Goal: Transaction & Acquisition: Book appointment/travel/reservation

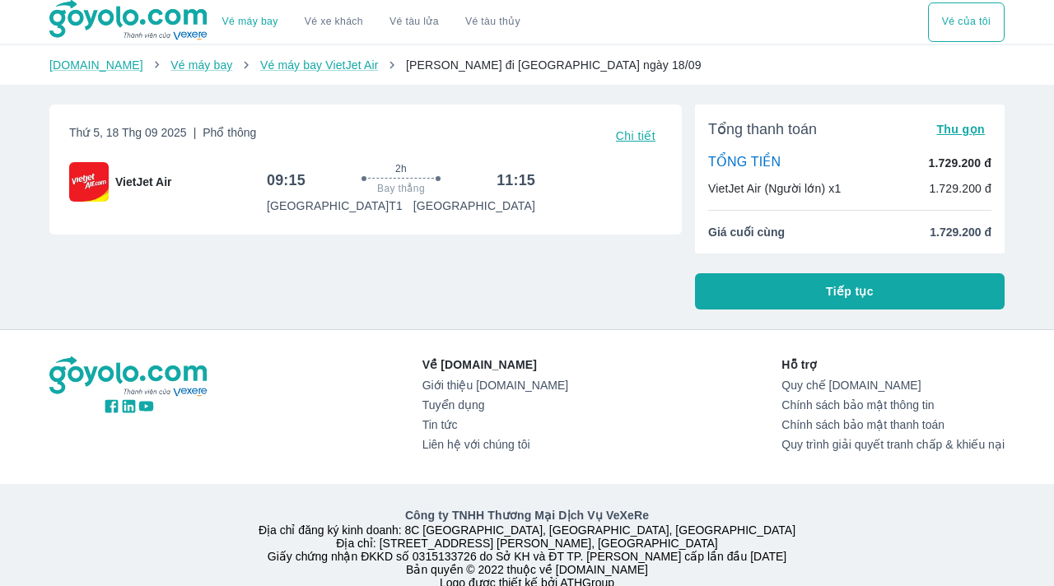
click at [801, 291] on button "Tiếp tục" at bounding box center [850, 291] width 310 height 36
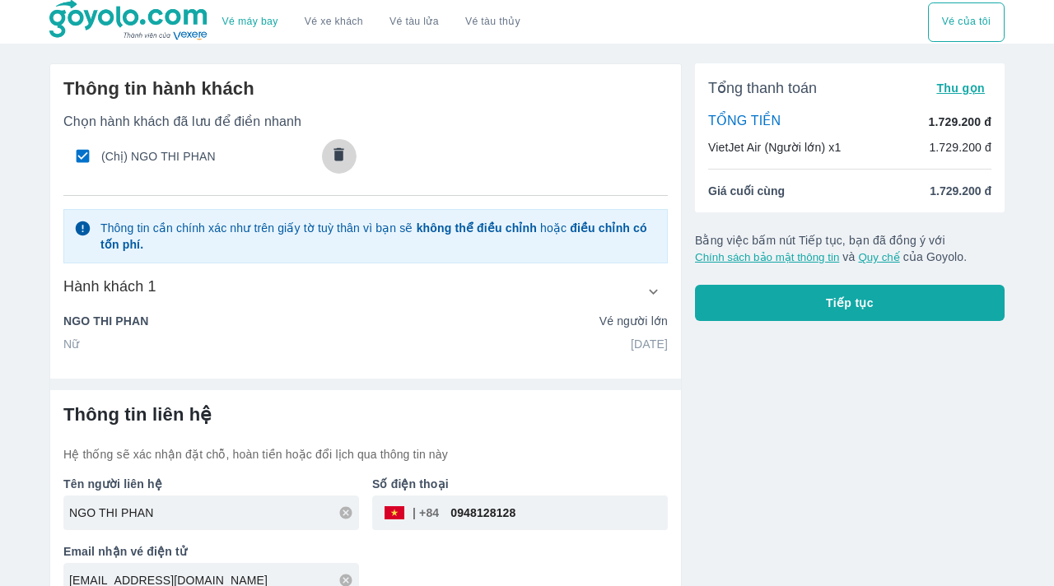
click at [342, 149] on icon "comments" at bounding box center [339, 153] width 10 height 13
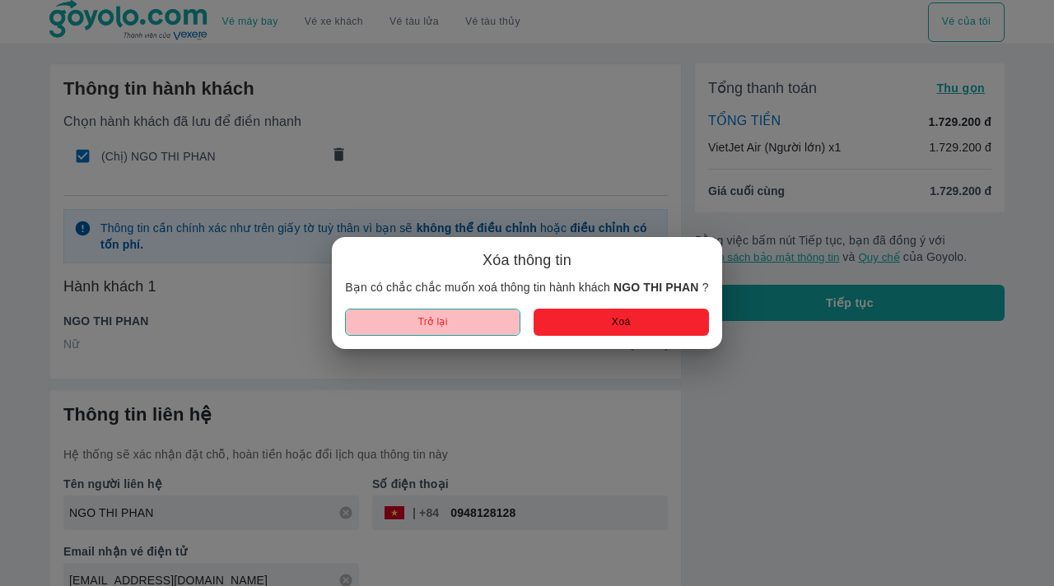
click at [479, 329] on button "Trở lại" at bounding box center [432, 322] width 175 height 27
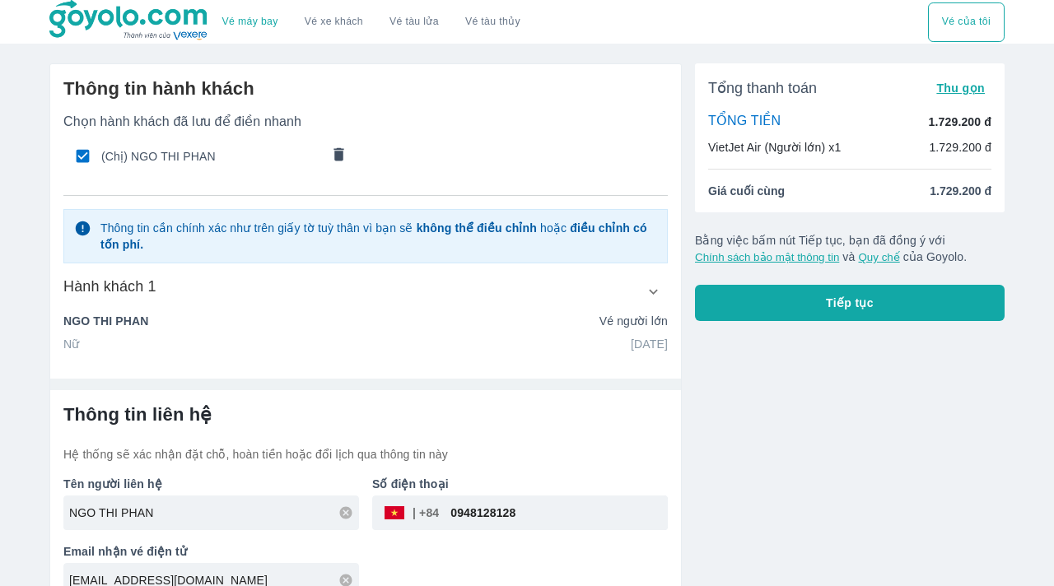
scroll to position [26, 0]
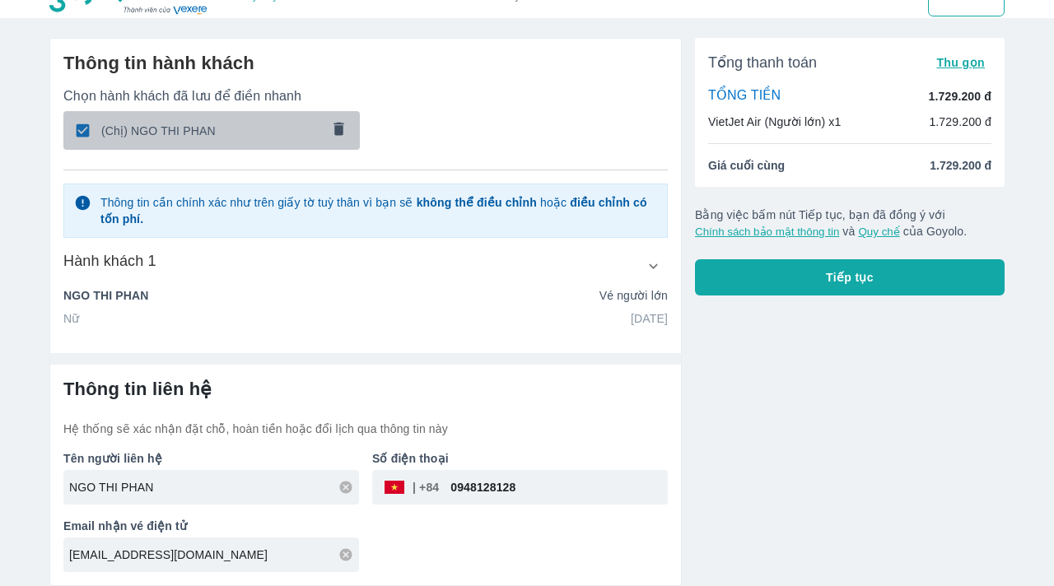
click at [86, 133] on input "checkbox" at bounding box center [83, 130] width 32 height 32
checkbox input "false"
radio input "false"
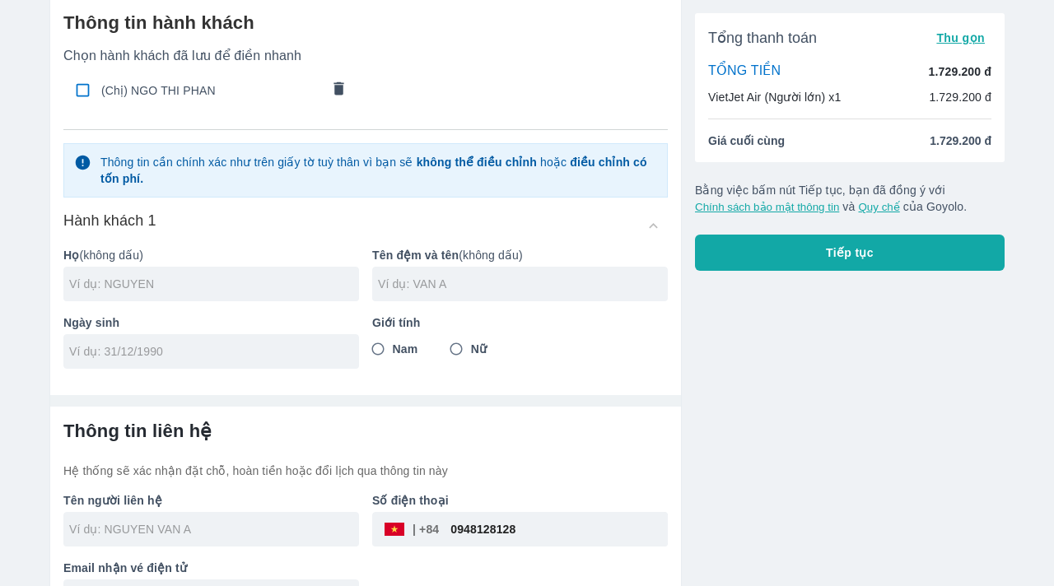
scroll to position [68, 0]
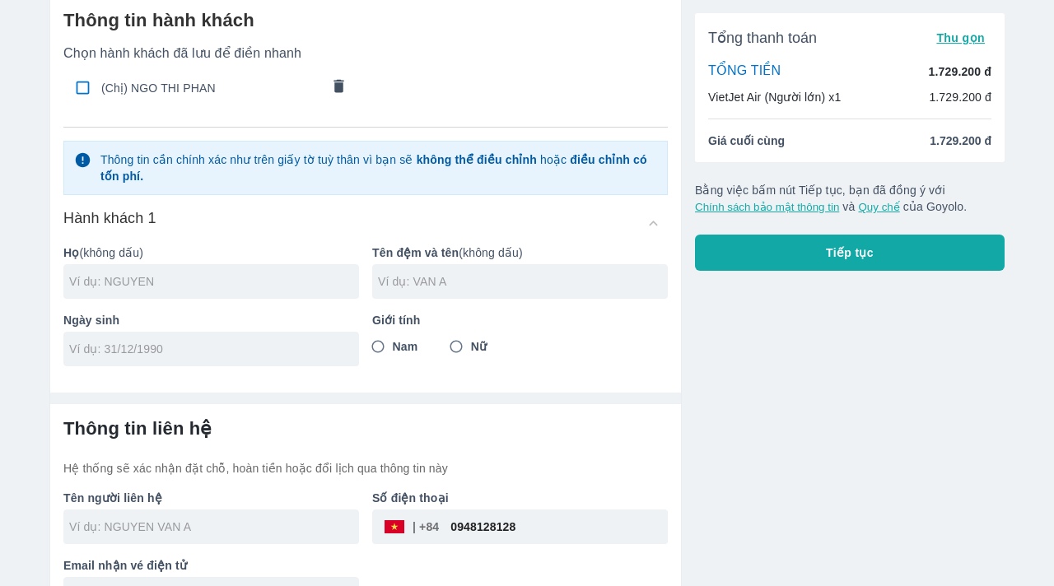
click at [191, 290] on div at bounding box center [211, 281] width 296 height 35
type input "HOANG"
type input "NGOC BON"
click at [411, 344] on span "Nam" at bounding box center [406, 346] width 26 height 16
click at [393, 344] on input "Nam" at bounding box center [378, 347] width 30 height 30
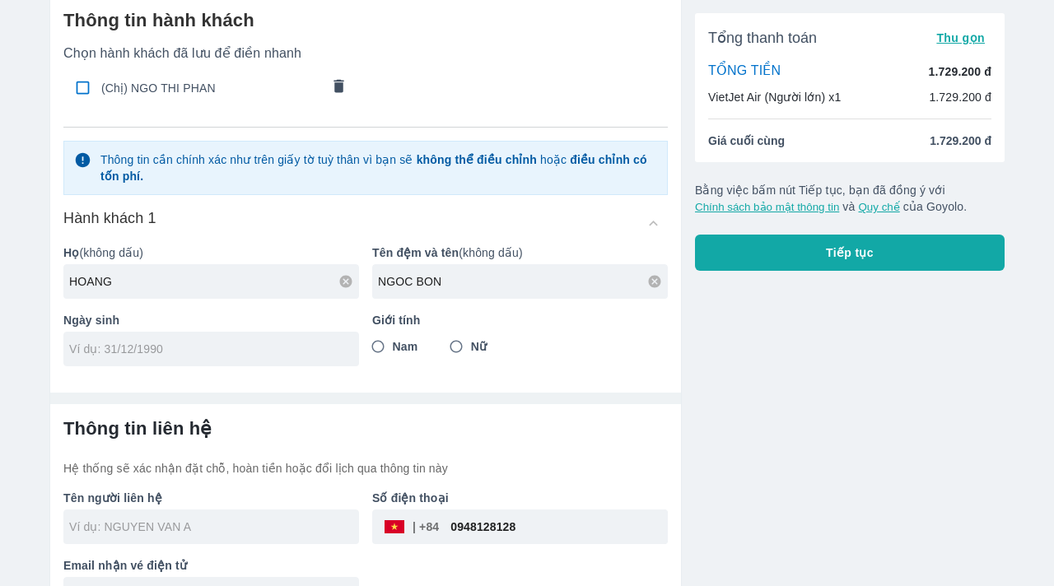
radio input "true"
click at [221, 347] on input "tel" at bounding box center [205, 349] width 273 height 16
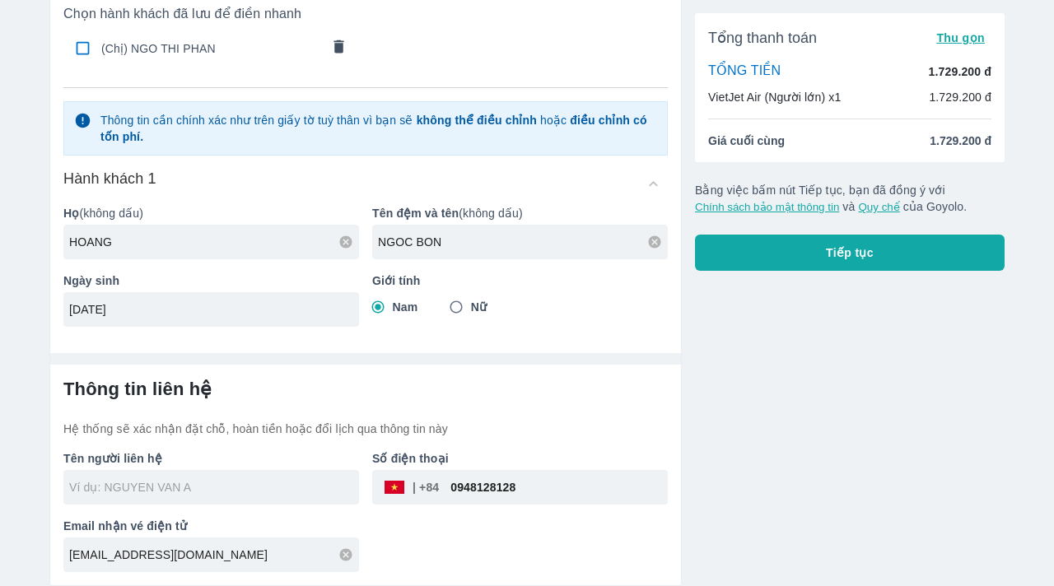
type input "[DATE]"
click at [244, 491] on input "text" at bounding box center [214, 487] width 290 height 16
type input "HOANG NGOC BON"
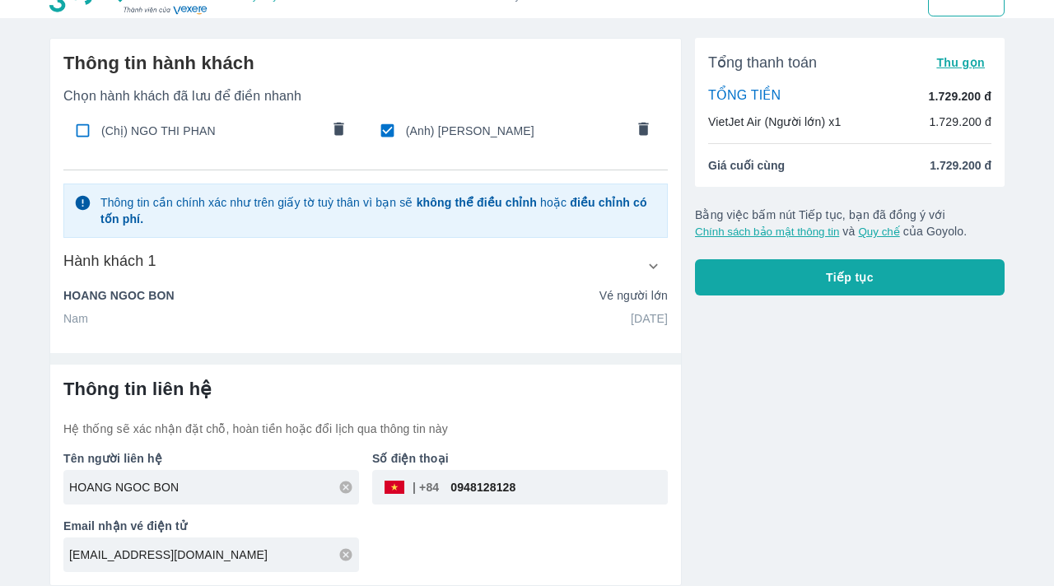
scroll to position [26, 0]
click at [623, 328] on div "Thông tin hành khách Chọn hành khách đã lưu để điền nhanh (Chị) NGO THI PHAN (A…" at bounding box center [365, 189] width 631 height 301
click at [657, 258] on icon "button" at bounding box center [653, 266] width 17 height 17
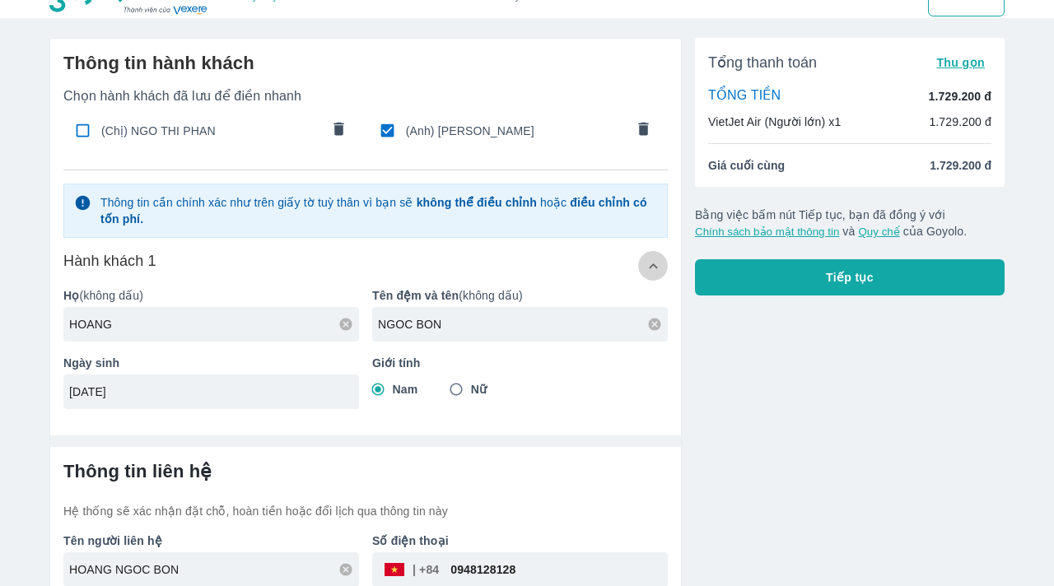
click at [657, 258] on icon "button" at bounding box center [653, 266] width 17 height 17
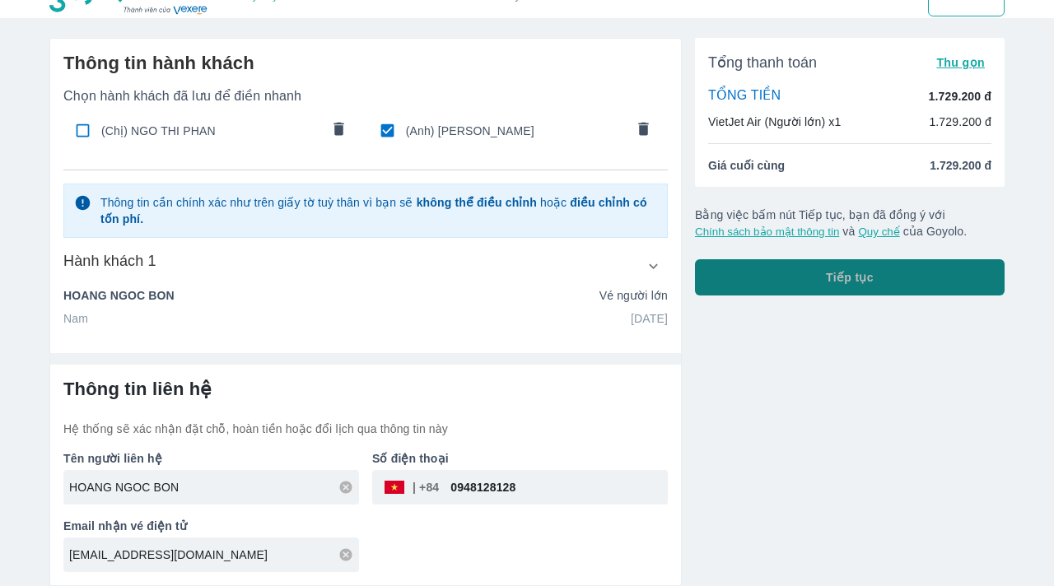
click at [802, 284] on button "Tiếp tục" at bounding box center [850, 277] width 310 height 36
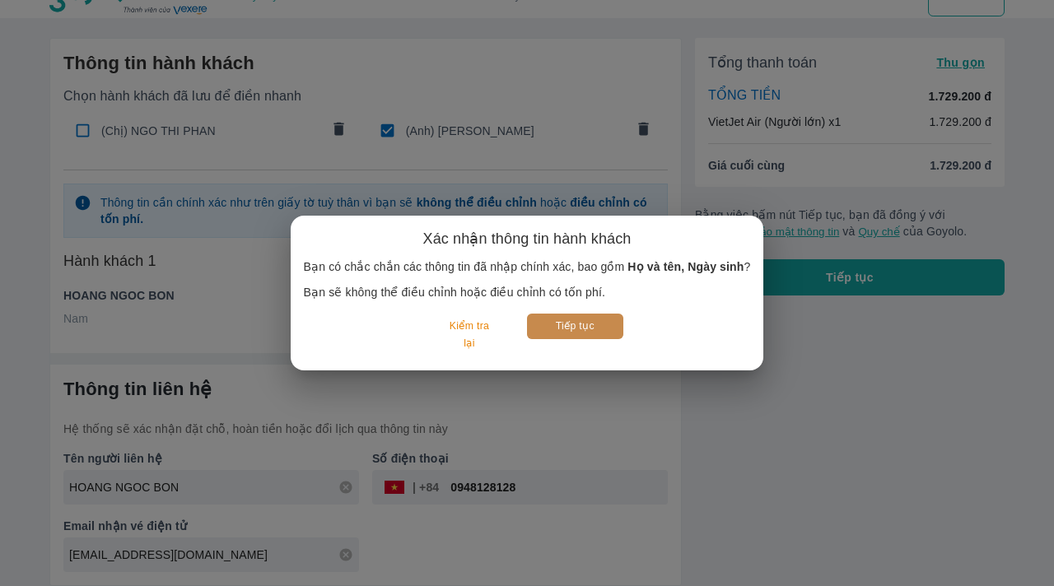
click at [618, 334] on button "Tiếp tục" at bounding box center [575, 327] width 96 height 26
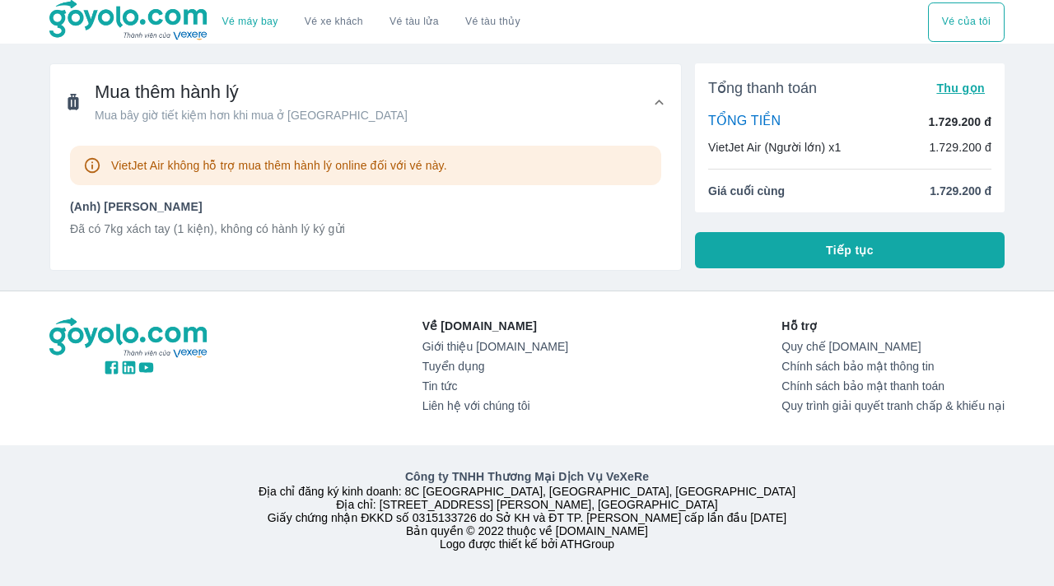
click at [309, 235] on p "Đã có 7kg xách tay (1 kiện), không có hành lý ký gửi" at bounding box center [365, 229] width 591 height 16
click at [670, 101] on div "Mua thêm hành lý Mua bây giờ tiết kiệm hơn khi mua ở [GEOGRAPHIC_DATA]" at bounding box center [365, 102] width 631 height 76
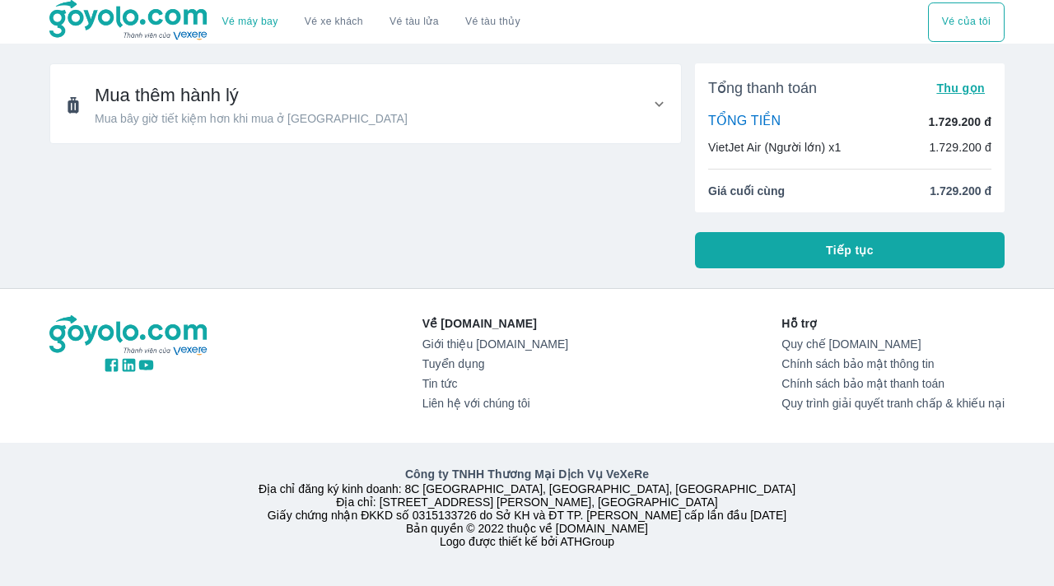
click at [671, 101] on div "Mua thêm hành lý Mua bây giờ tiết kiệm hơn khi mua ở [GEOGRAPHIC_DATA]" at bounding box center [365, 103] width 631 height 79
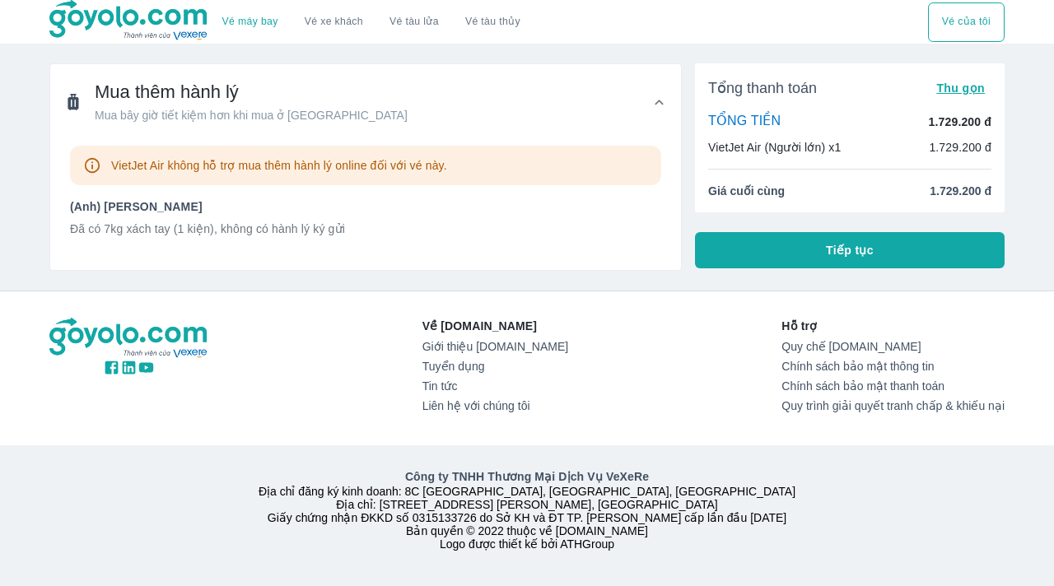
click at [779, 241] on button "Tiếp tục" at bounding box center [850, 250] width 310 height 36
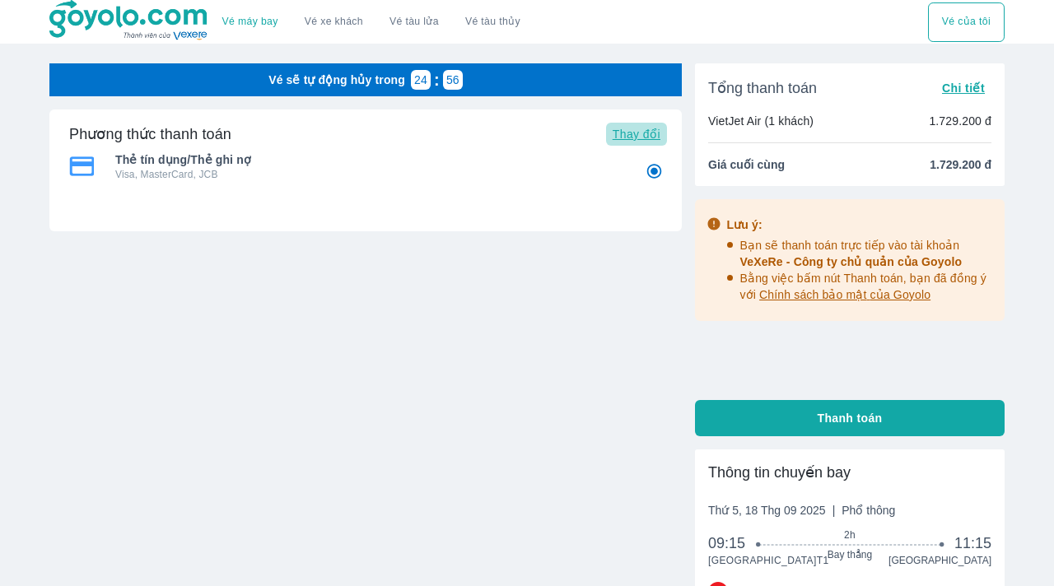
click at [653, 135] on span "Thay đổi" at bounding box center [636, 134] width 48 height 13
radio input "false"
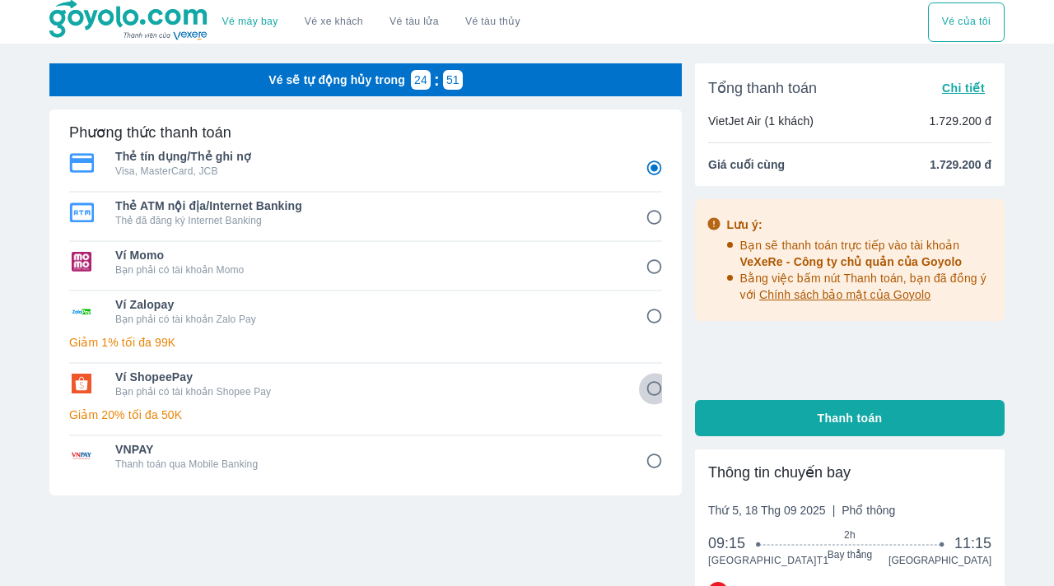
click at [649, 390] on input "6" at bounding box center [654, 389] width 32 height 32
radio input "false"
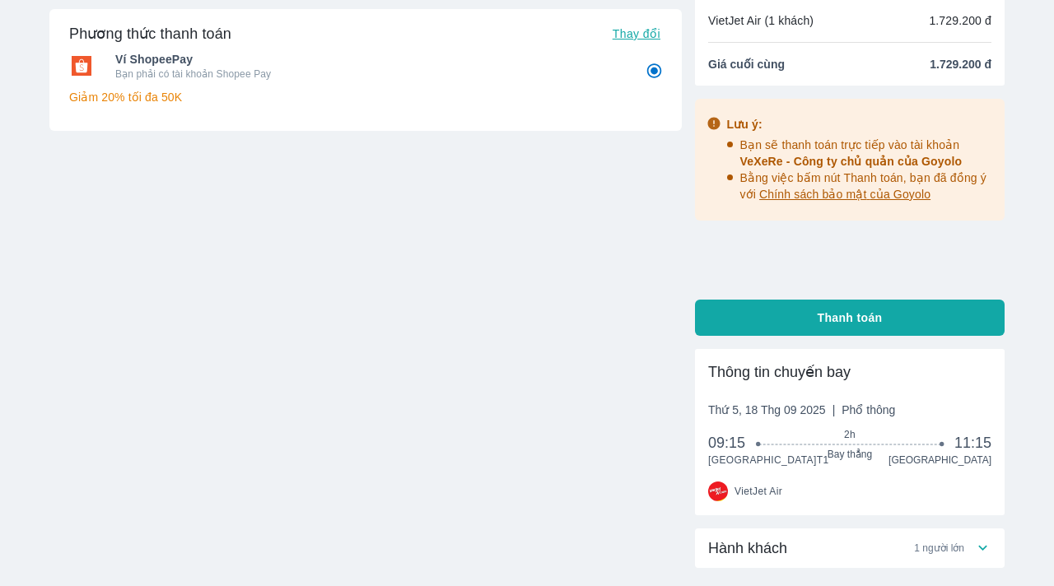
scroll to position [227, 0]
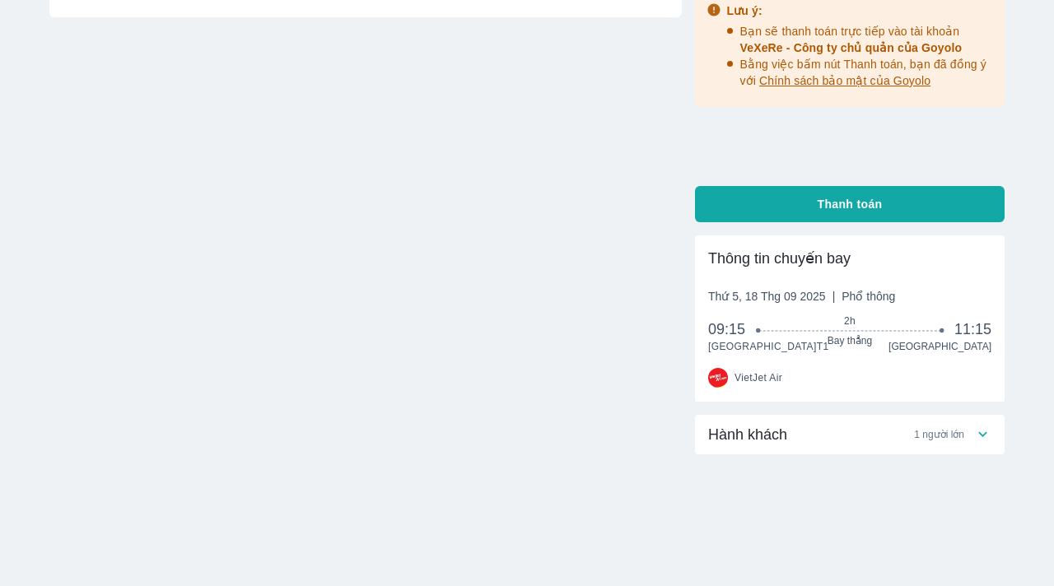
click at [794, 433] on div "Hành khách 1 người lớn" at bounding box center [841, 435] width 266 height 20
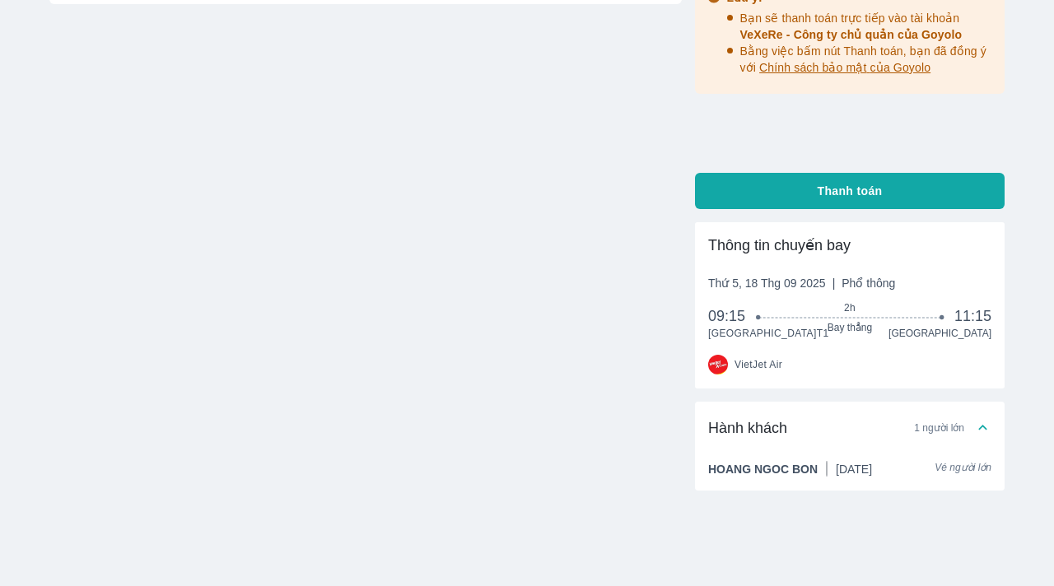
scroll to position [0, 0]
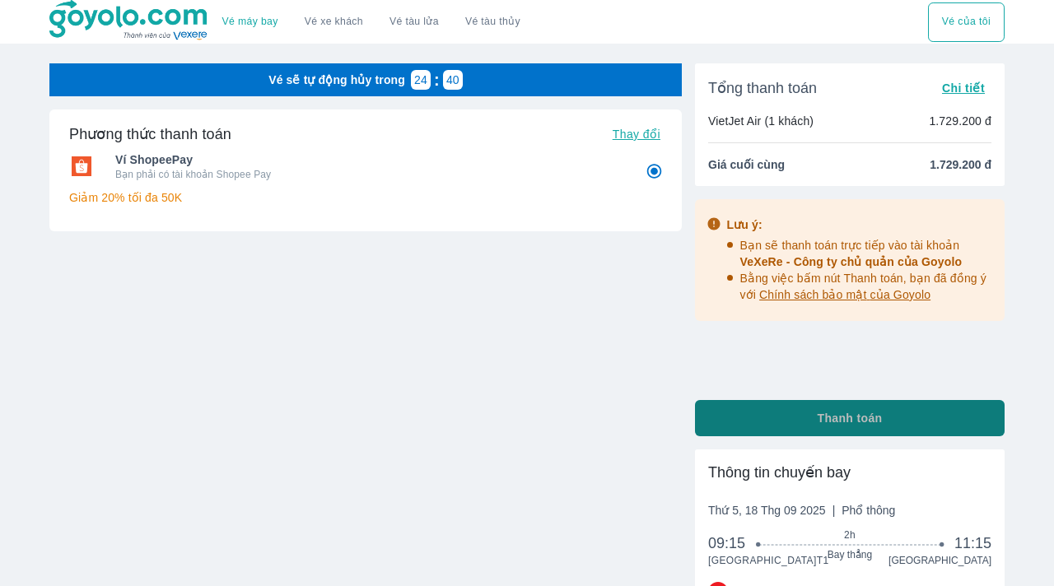
drag, startPoint x: 780, startPoint y: 410, endPoint x: 719, endPoint y: 412, distance: 60.1
click at [723, 413] on button "Thanh toán" at bounding box center [850, 418] width 310 height 36
radio input "true"
